Goal: Task Accomplishment & Management: Use online tool/utility

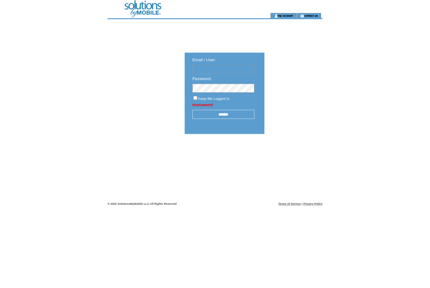
scroll to position [8, 0]
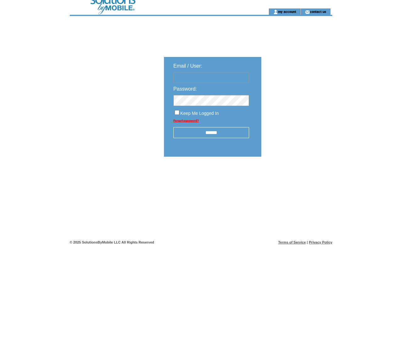
type input "**********"
click input "submit" at bounding box center [0, 0] width 0 height 0
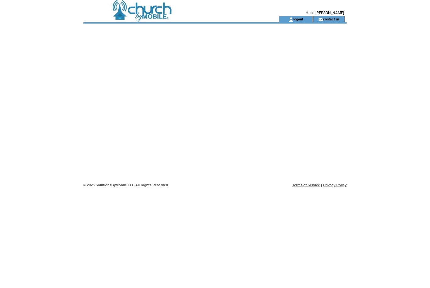
click at [138, 11] on td at bounding box center [169, 8] width 173 height 16
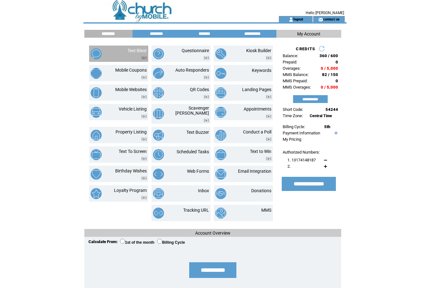
click at [126, 54] on td "Text Blast" at bounding box center [130, 54] width 34 height 12
click at [196, 150] on link "Scheduled Tasks" at bounding box center [192, 151] width 32 height 5
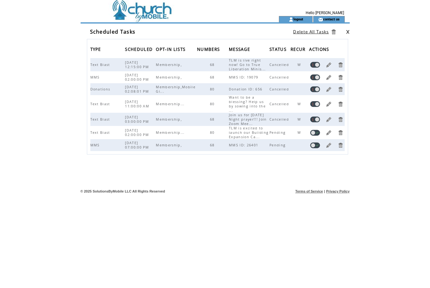
click at [315, 135] on link at bounding box center [315, 133] width 10 height 6
